Goal: Obtain resource: Obtain resource

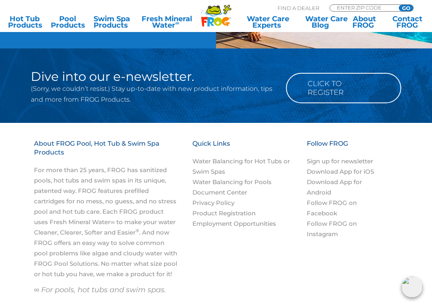
scroll to position [703, 0]
click at [355, 94] on link "Click to Register" at bounding box center [343, 88] width 115 height 30
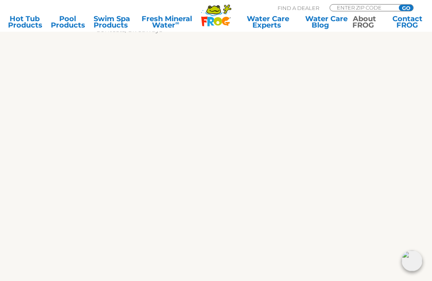
scroll to position [229, 0]
click at [68, 21] on link "Pool Products" at bounding box center [67, 22] width 33 height 13
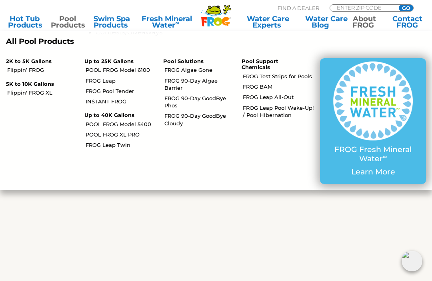
click at [35, 63] on p "2K to 5K Gallons" at bounding box center [39, 61] width 66 height 6
click at [31, 66] on link "Flippin’ FROG" at bounding box center [42, 69] width 71 height 7
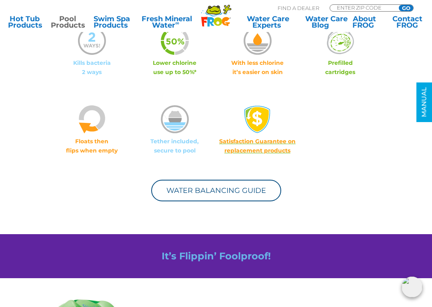
scroll to position [494, 0]
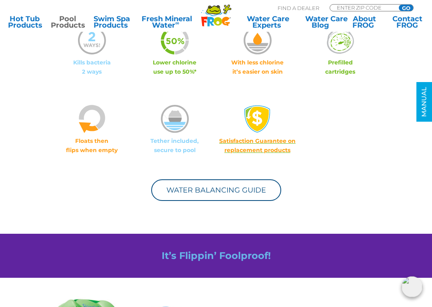
click at [236, 192] on link "Water Balancing Guide" at bounding box center [216, 190] width 130 height 22
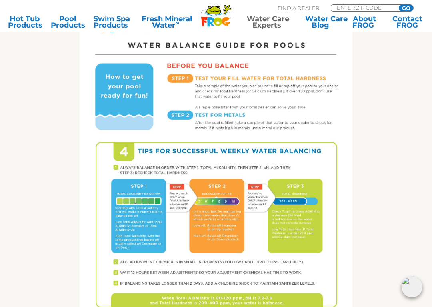
scroll to position [356, 0]
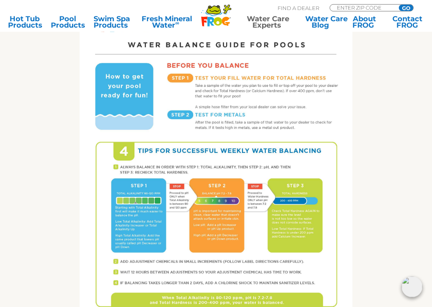
click at [390, 177] on div "Get the FROG ® Water Balancing Guide that makes it easy! Follow 4 Tips for succ…" at bounding box center [216, 83] width 408 height 517
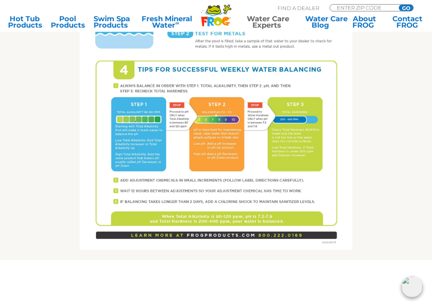
scroll to position [439, 0]
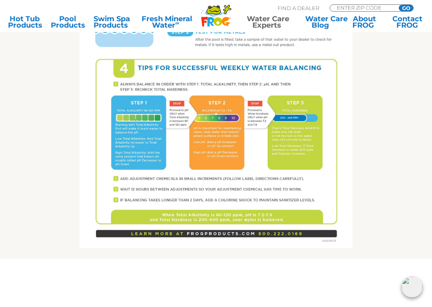
click at [388, 201] on div "Get the FROG ® Water Balancing Guide that makes it easy! Follow 4 Tips for succ…" at bounding box center [216, -1] width 408 height 517
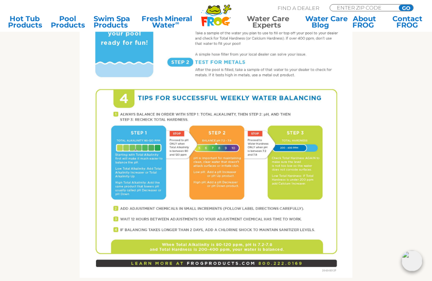
scroll to position [396, 0]
